Goal: Information Seeking & Learning: Learn about a topic

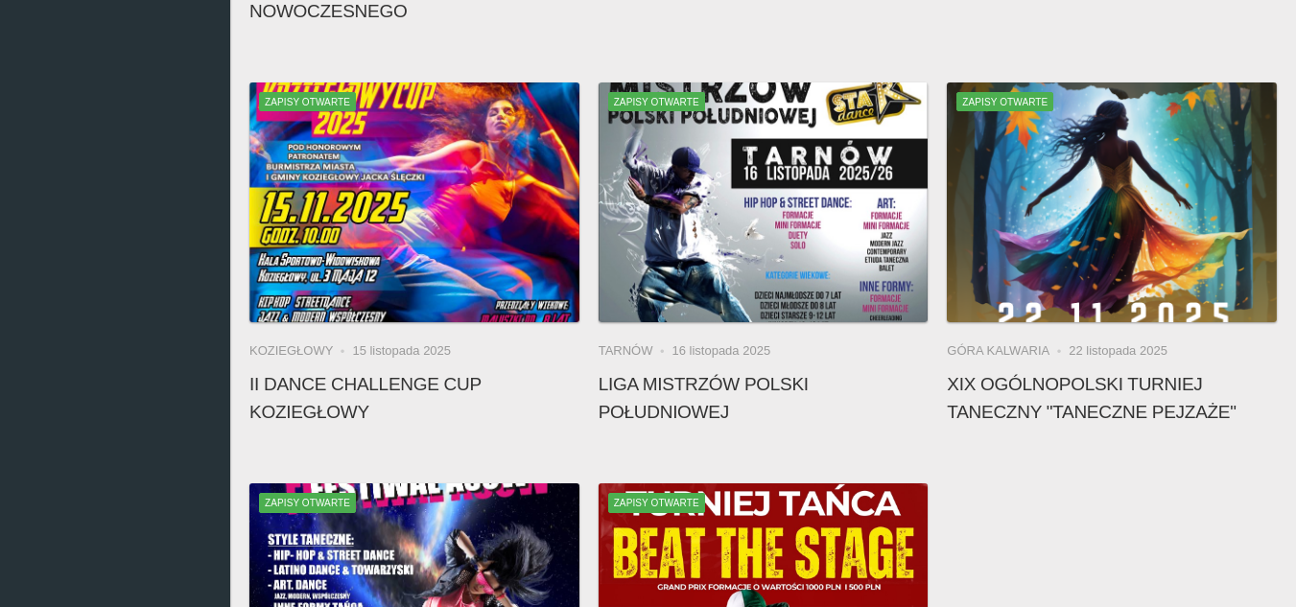
scroll to position [767, 0]
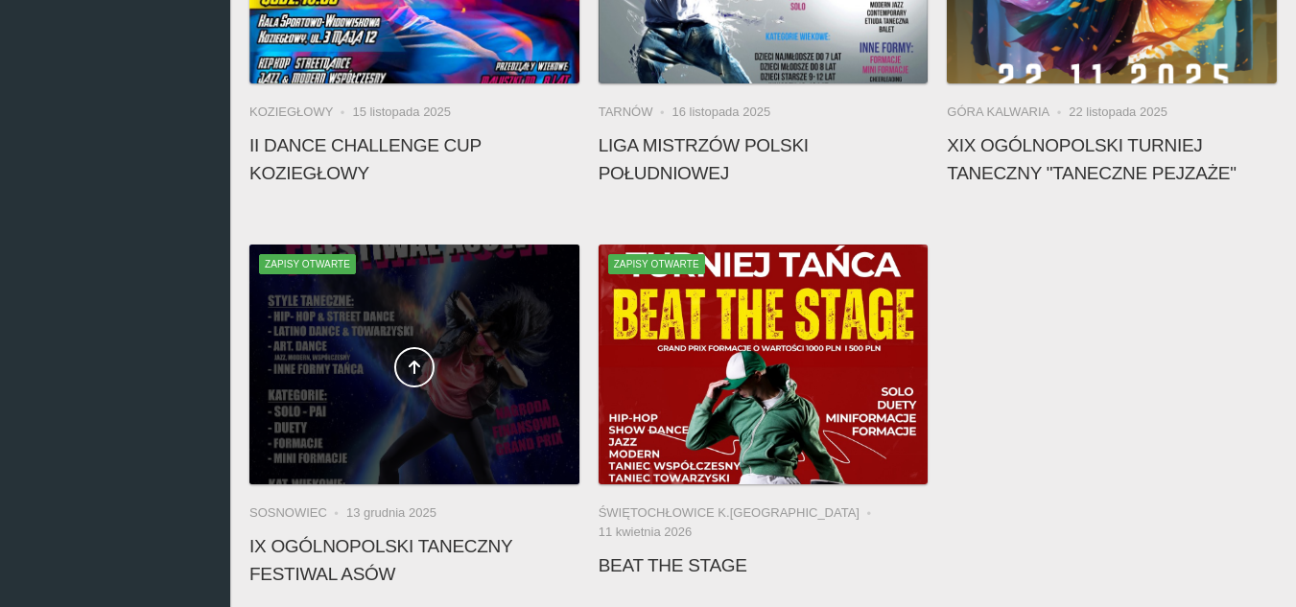
click at [476, 340] on div at bounding box center [414, 365] width 330 height 240
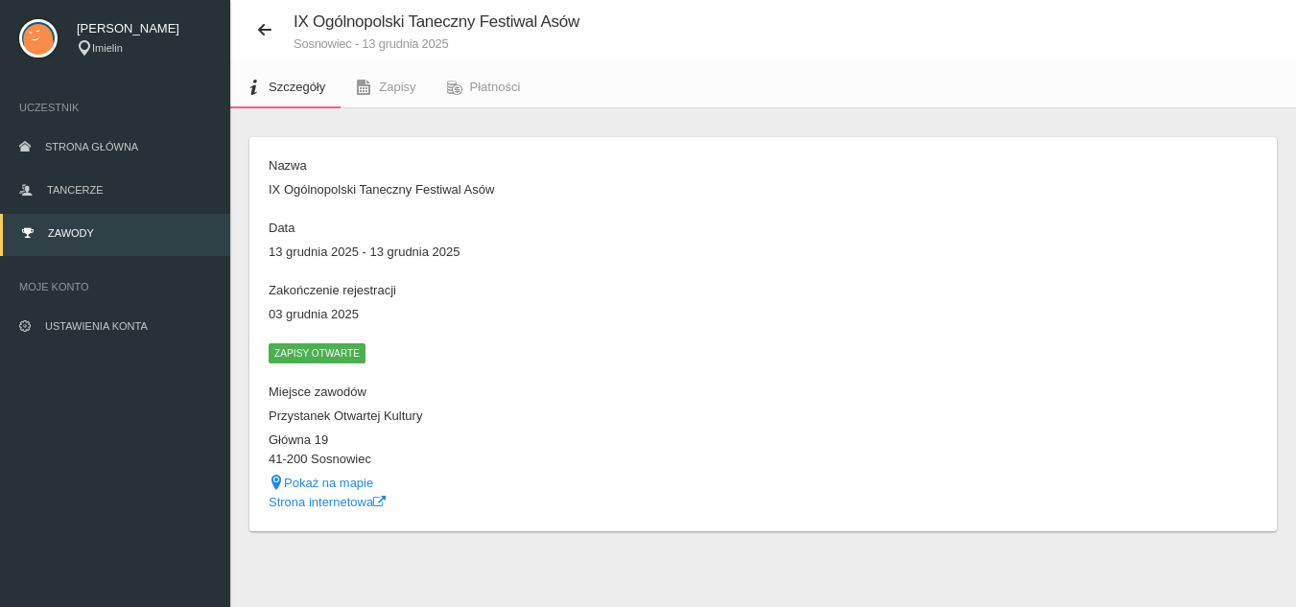
scroll to position [49, 0]
click at [392, 86] on span "Zapisy" at bounding box center [397, 86] width 36 height 14
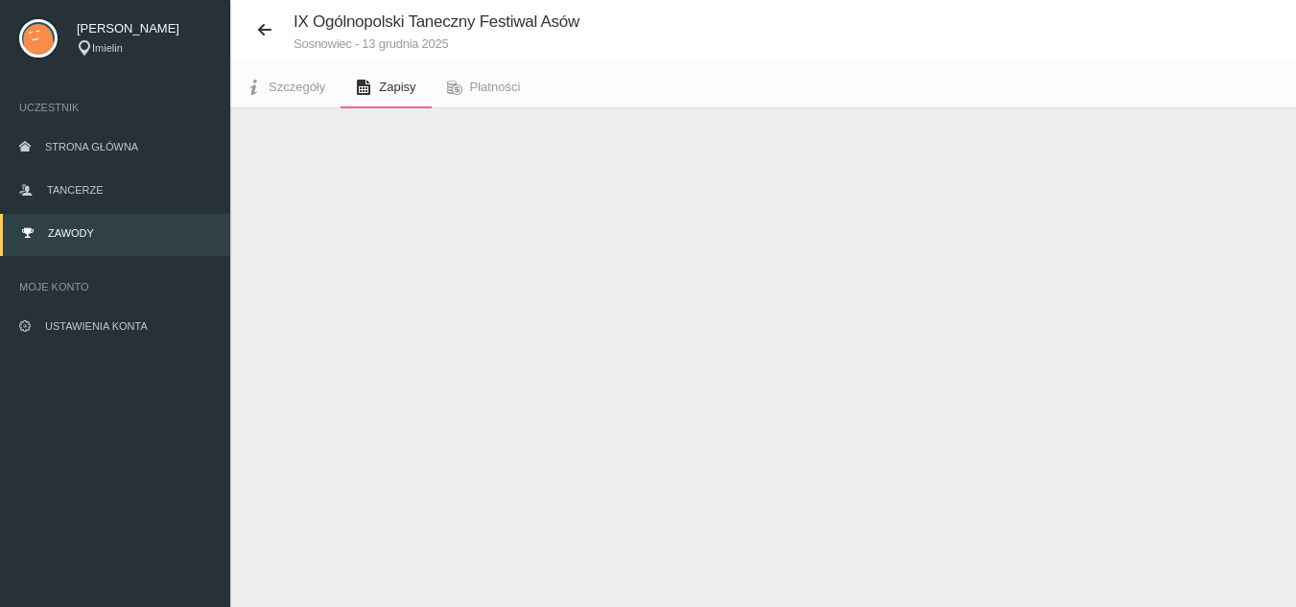
scroll to position [48, 0]
click at [311, 82] on span "Szczegóły" at bounding box center [297, 87] width 57 height 14
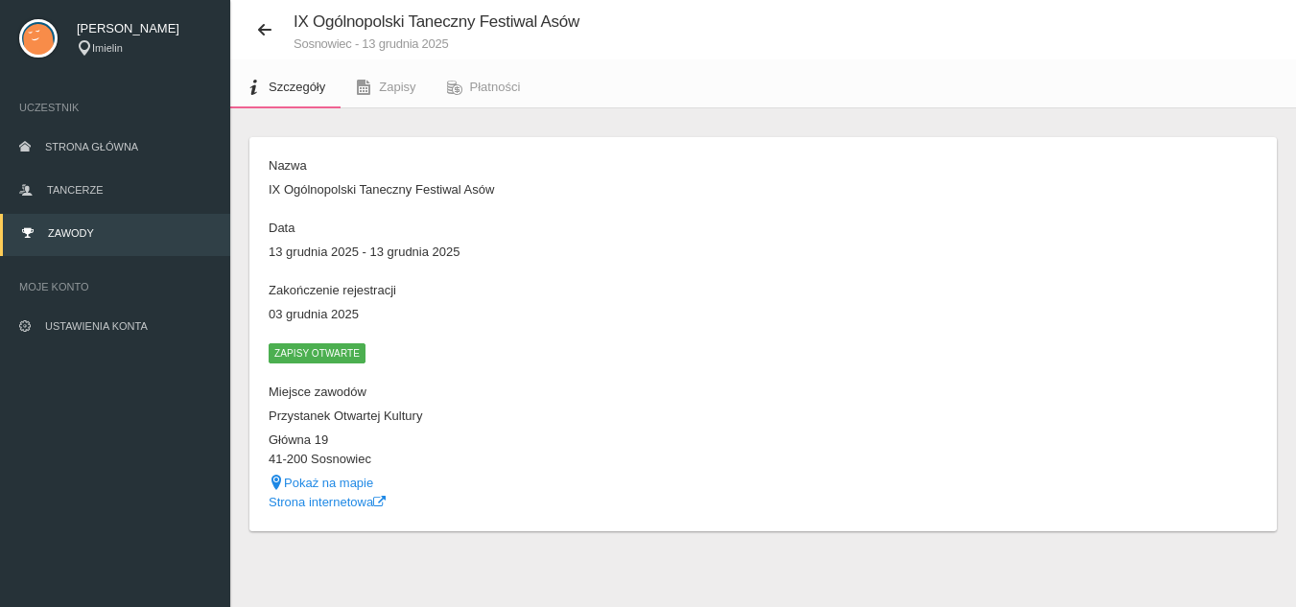
scroll to position [49, 0]
click at [324, 504] on link "Strona internetowa" at bounding box center [327, 501] width 117 height 14
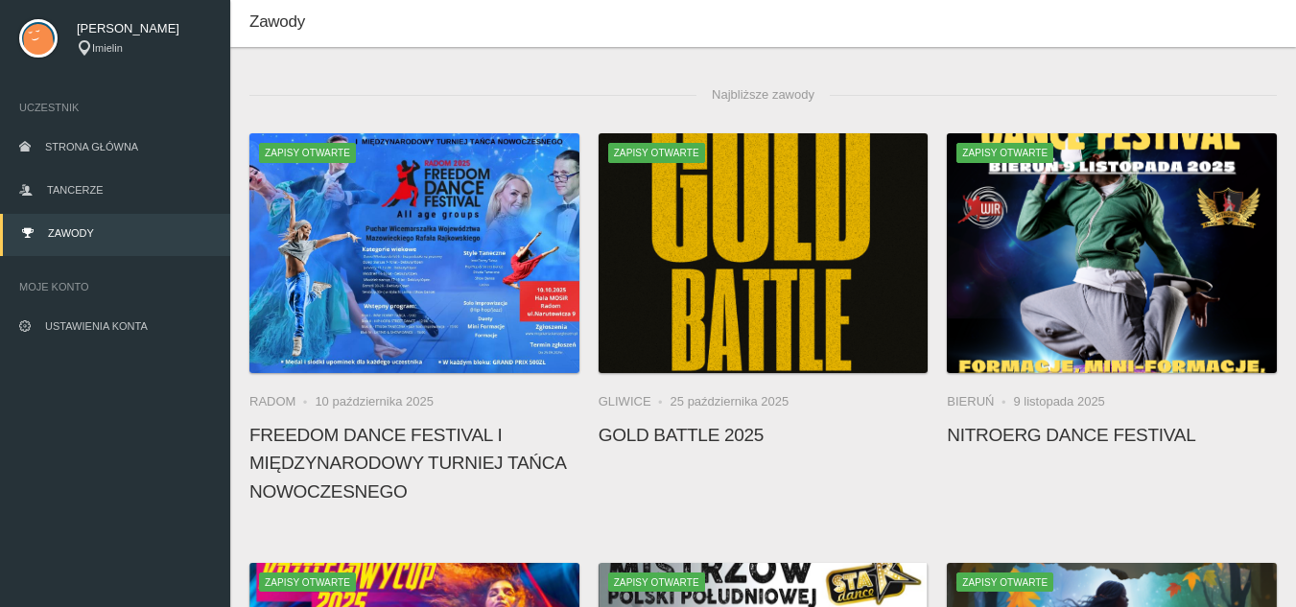
scroll to position [49, 0]
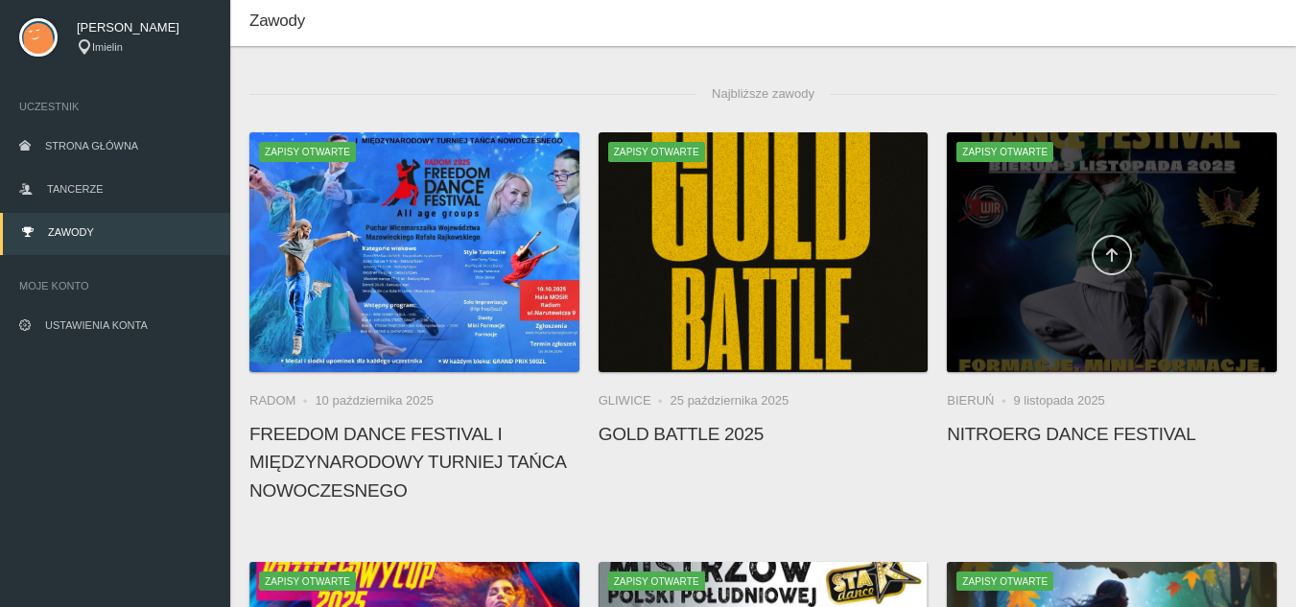
click at [1109, 264] on link at bounding box center [1112, 255] width 40 height 40
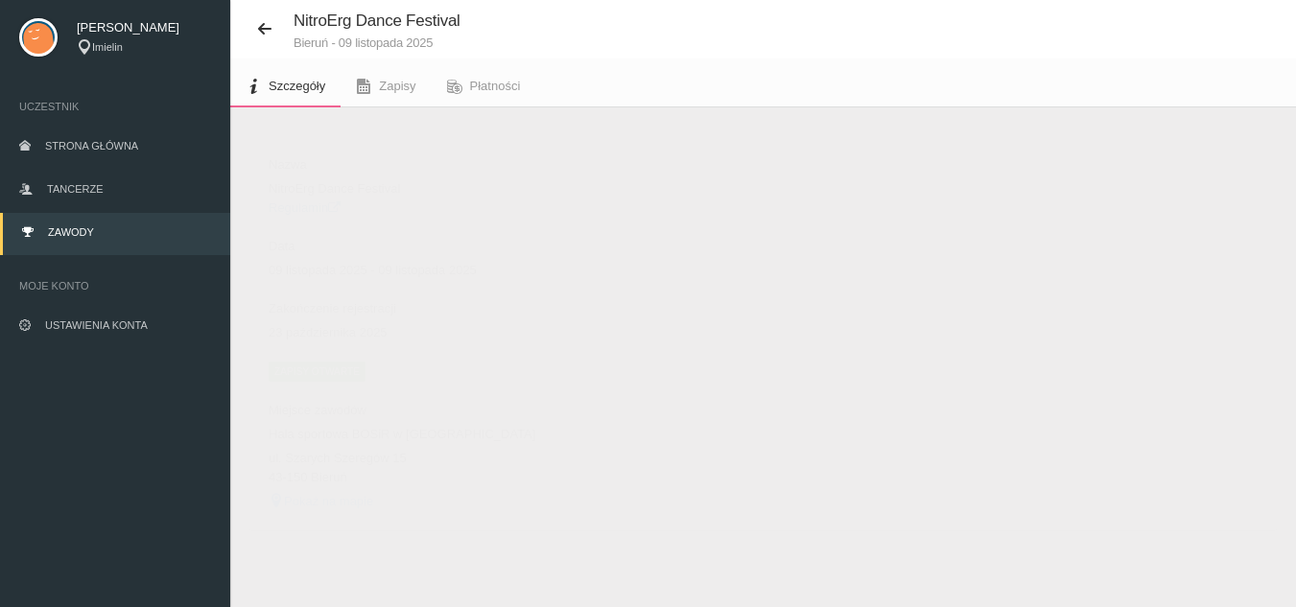
click at [285, 207] on link "Regulamin" at bounding box center [305, 208] width 72 height 14
